Goal: Find specific page/section: Find specific page/section

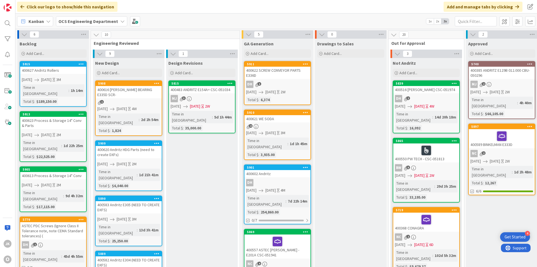
scroll to position [0, 485]
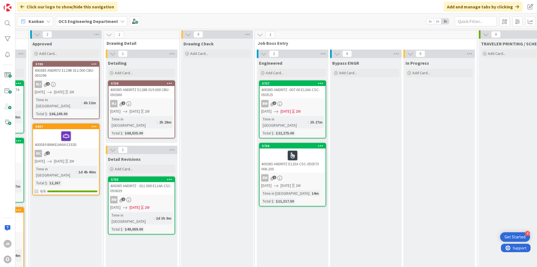
scroll to position [0, 485]
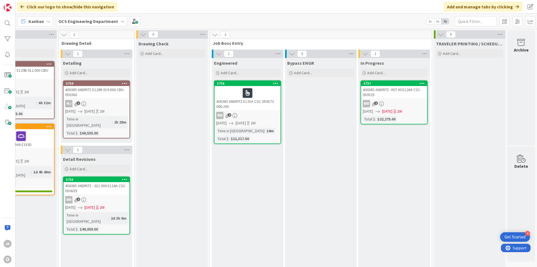
click at [389, 96] on div "400385 ANDRITZ -007.00 E126A CSC-050525" at bounding box center [394, 92] width 66 height 12
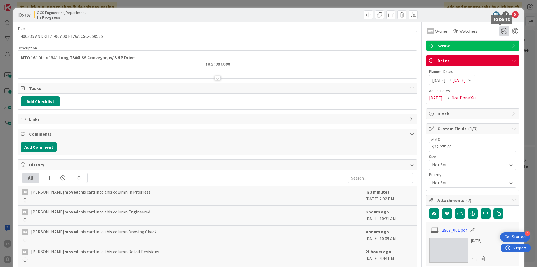
click at [504, 33] on icon at bounding box center [505, 31] width 10 height 10
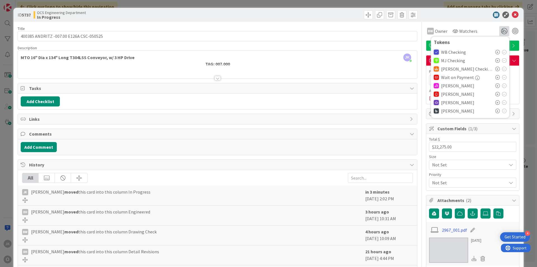
click at [496, 94] on icon at bounding box center [498, 94] width 4 height 4
click at [512, 15] on icon at bounding box center [515, 14] width 7 height 7
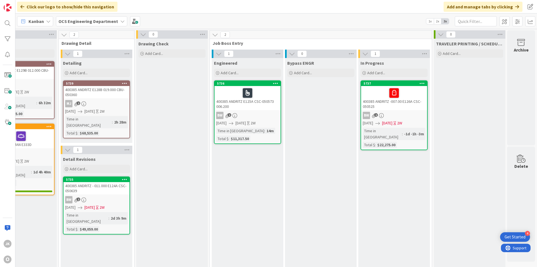
click at [265, 96] on div at bounding box center [247, 93] width 63 height 12
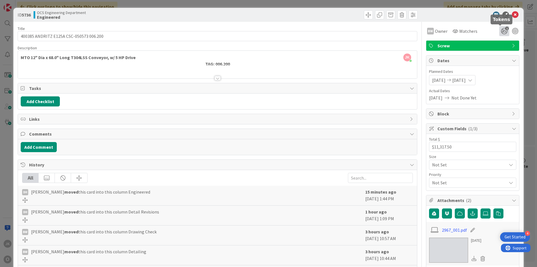
click at [500, 32] on icon "1" at bounding box center [505, 31] width 10 height 10
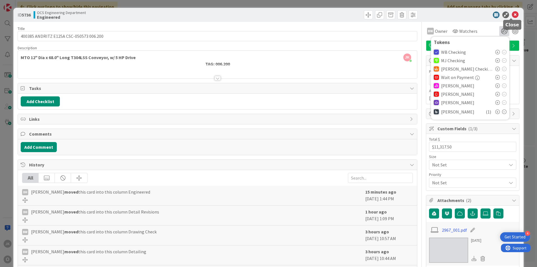
click at [512, 13] on icon at bounding box center [515, 14] width 7 height 7
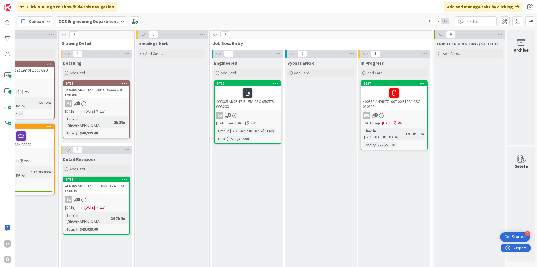
click at [258, 90] on div at bounding box center [247, 93] width 63 height 12
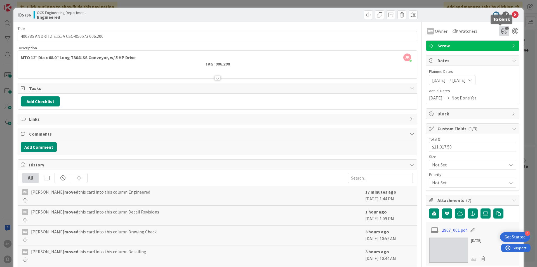
click at [502, 31] on icon "1" at bounding box center [505, 31] width 10 height 10
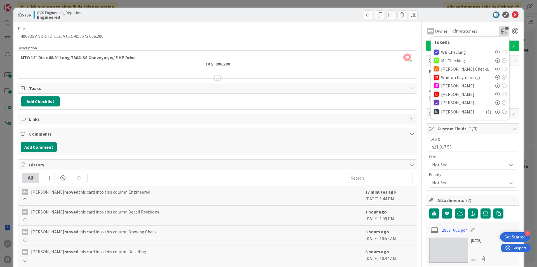
click at [496, 85] on icon at bounding box center [498, 85] width 4 height 4
click at [512, 15] on icon at bounding box center [515, 14] width 7 height 7
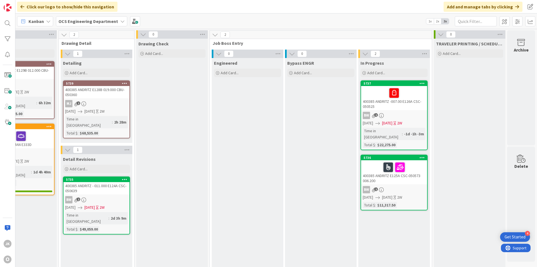
click at [410, 162] on div at bounding box center [394, 167] width 63 height 12
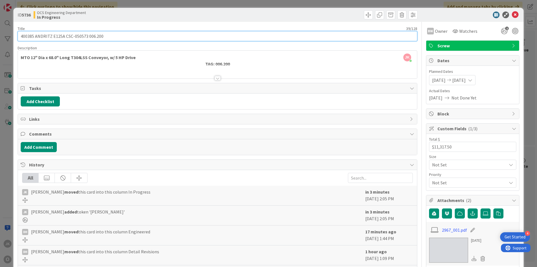
drag, startPoint x: 85, startPoint y: 36, endPoint x: 76, endPoint y: 36, distance: 9.5
click at [76, 36] on input "400385 ANDRITZ E125A CSC-050573 006.200" at bounding box center [218, 36] width 400 height 10
drag, startPoint x: 86, startPoint y: 36, endPoint x: 65, endPoint y: 37, distance: 21.3
click at [65, 37] on input "400385 ANDRITZ E125A CSC-050573 006.200" at bounding box center [218, 36] width 400 height 10
